Goal: Participate in discussion

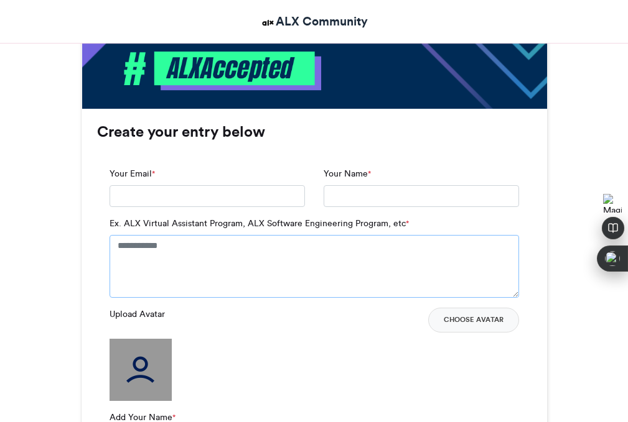
click at [239, 246] on textarea "Ex. ALX Virtual Assistant Program, ALX Software Engineering Program, etc *" at bounding box center [313, 266] width 409 height 62
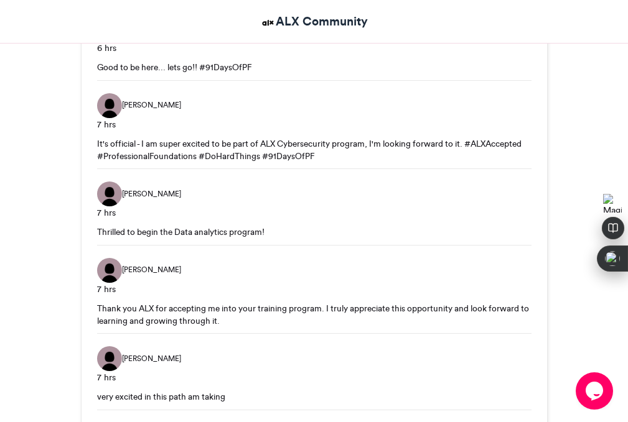
scroll to position [1884, 0]
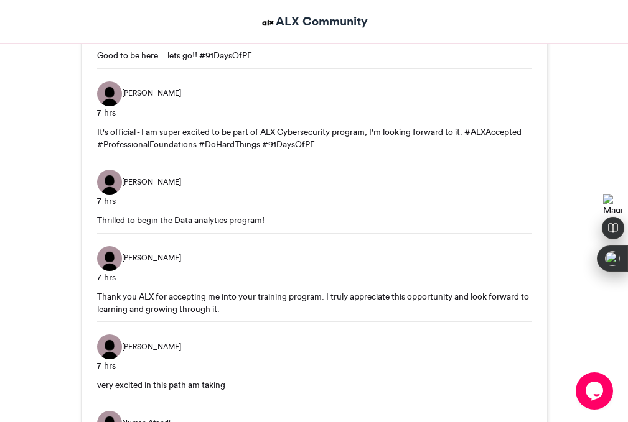
click at [238, 271] on div "7 hrs" at bounding box center [314, 277] width 434 height 13
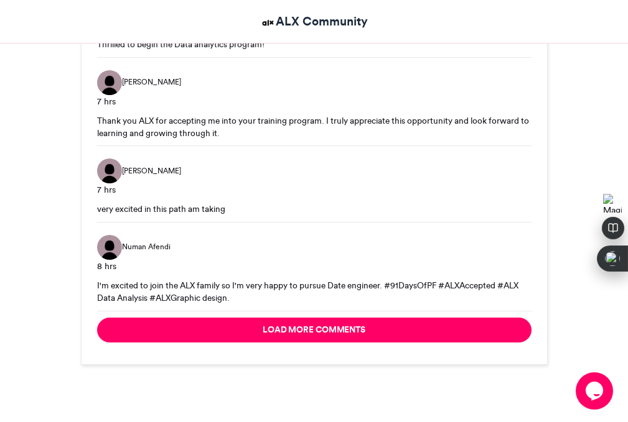
scroll to position [2113, 0]
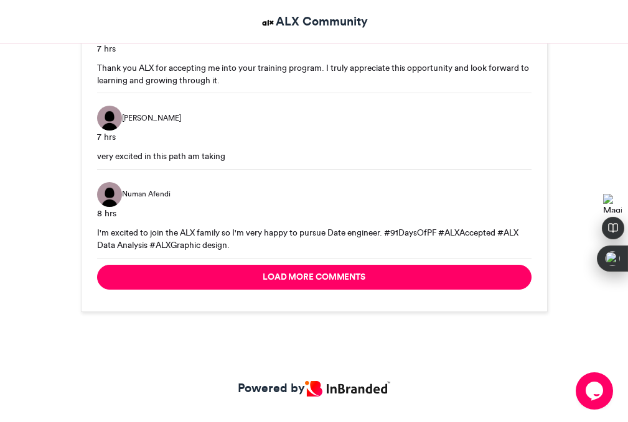
click at [238, 265] on button "Load more comments" at bounding box center [314, 277] width 434 height 25
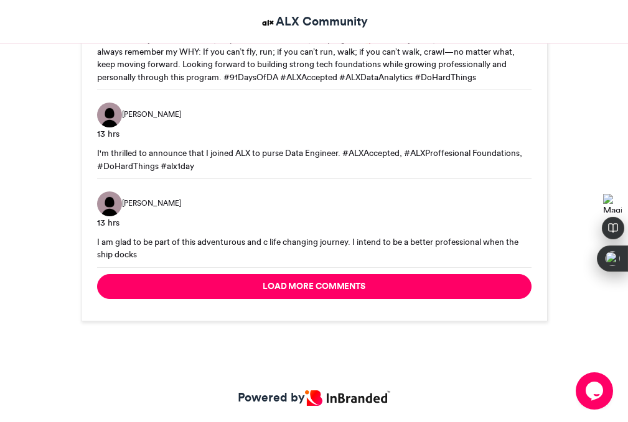
scroll to position [2976, 0]
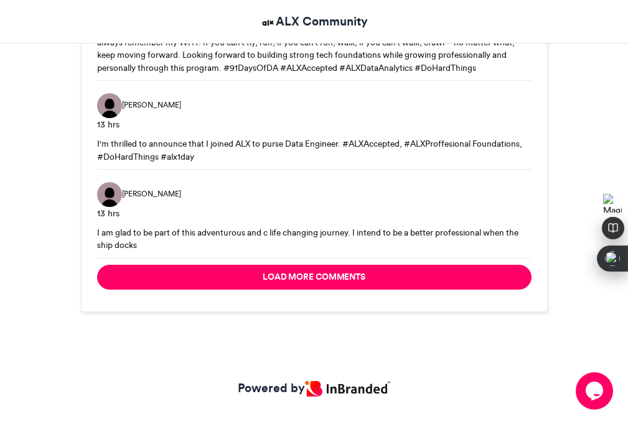
click at [238, 265] on button "Load more comments" at bounding box center [314, 277] width 434 height 25
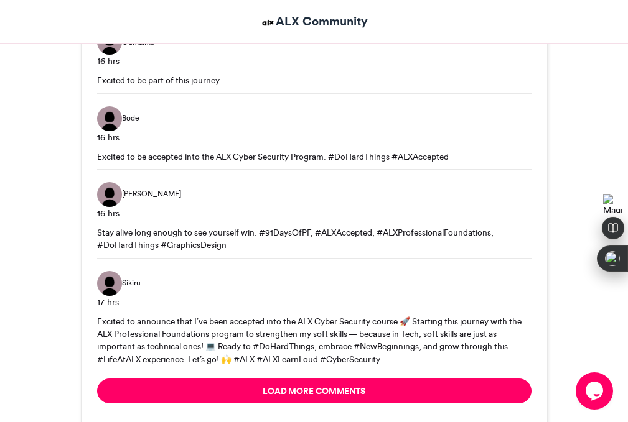
scroll to position [3789, 0]
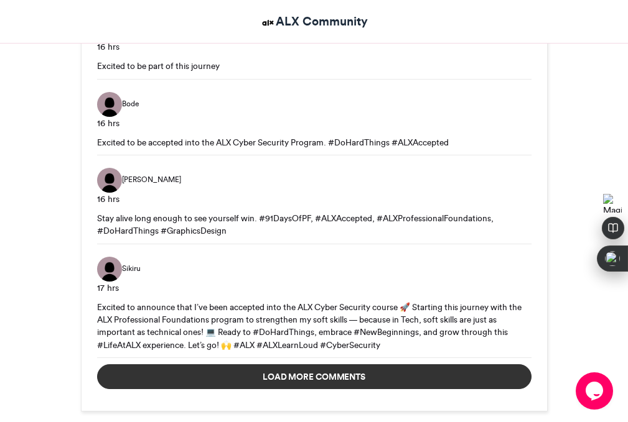
click at [248, 364] on button "Load more comments" at bounding box center [314, 376] width 434 height 25
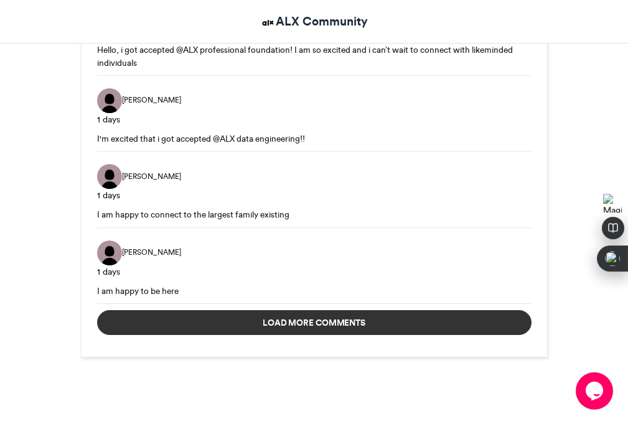
scroll to position [4669, 0]
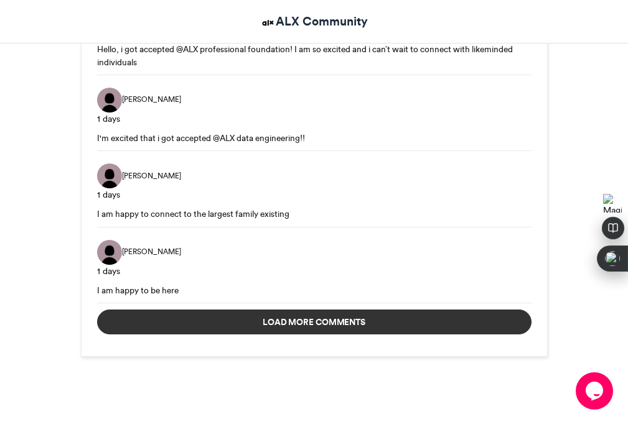
click at [277, 310] on button "Load more comments" at bounding box center [314, 322] width 434 height 25
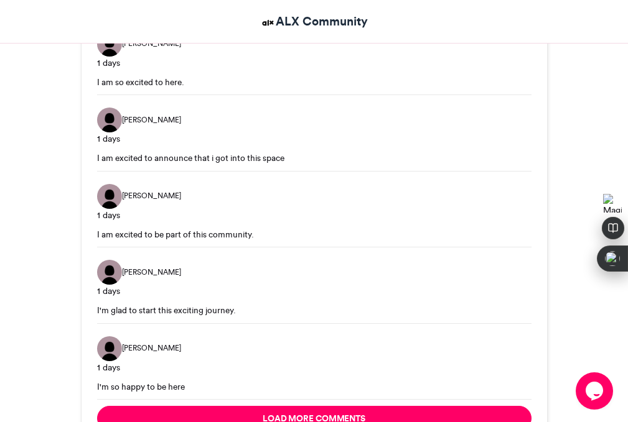
scroll to position [5340, 0]
